Goal: Check status: Check status

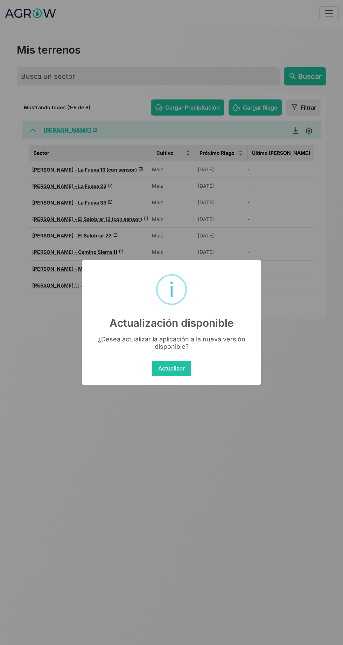
click at [173, 369] on button "Actualizar" at bounding box center [171, 368] width 39 height 15
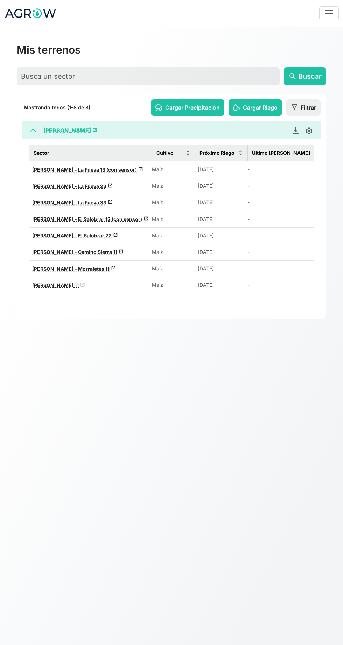
click at [130, 218] on span "[PERSON_NAME] - El Salobrar 12 (con sensor)" at bounding box center [87, 219] width 110 height 6
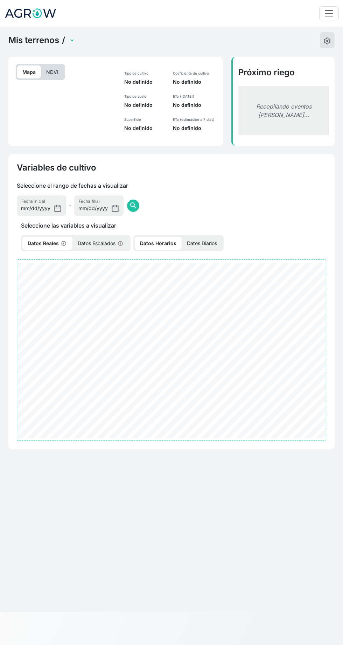
select select "2613"
